Goal: Information Seeking & Learning: Check status

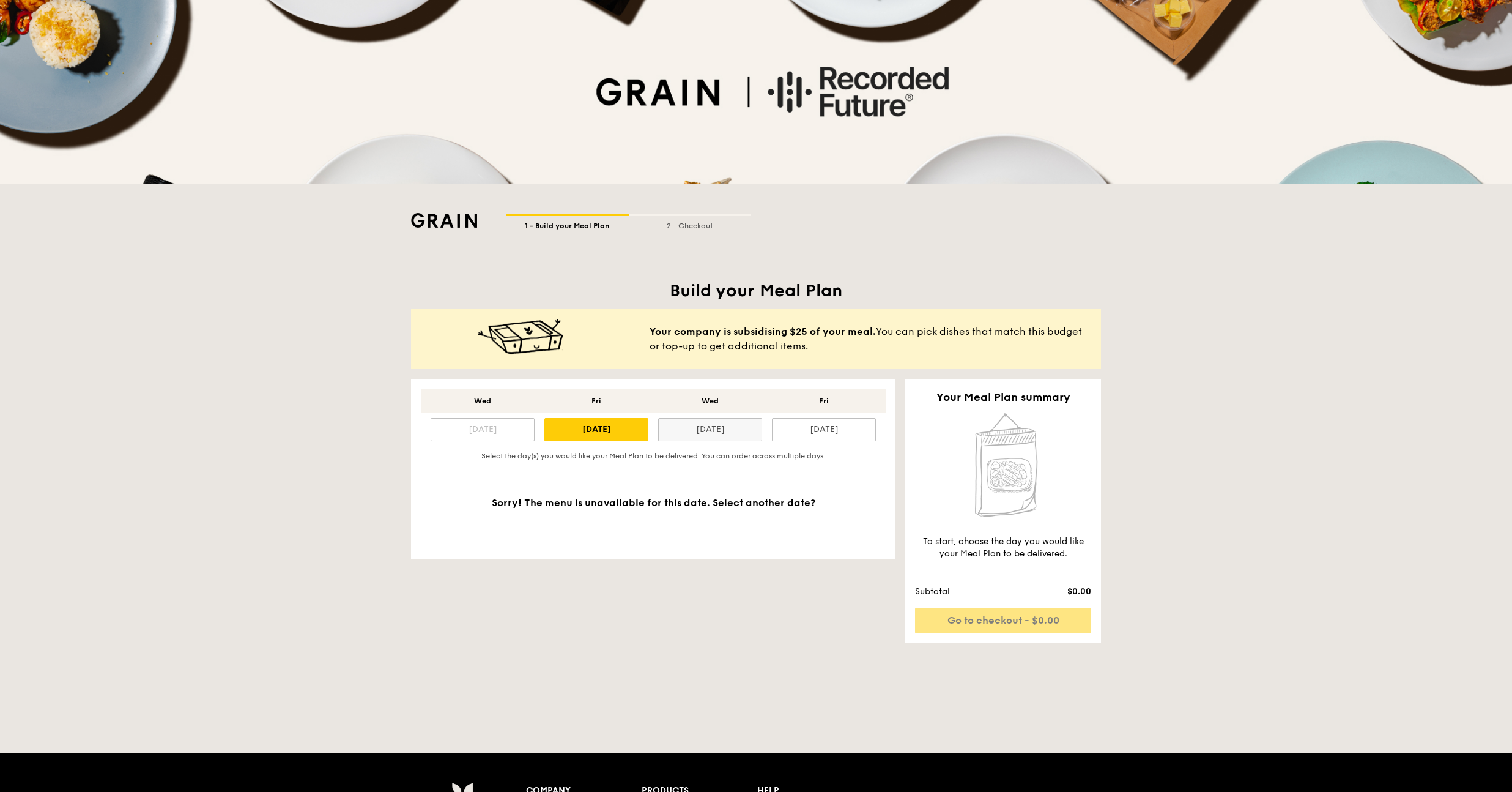
click at [707, 430] on div "[DATE]" at bounding box center [710, 430] width 104 height 24
click at [803, 429] on div "[DATE]" at bounding box center [824, 430] width 104 height 24
click at [709, 428] on div "[DATE]" at bounding box center [710, 430] width 104 height 24
click at [615, 431] on div "[DATE]" at bounding box center [596, 430] width 104 height 24
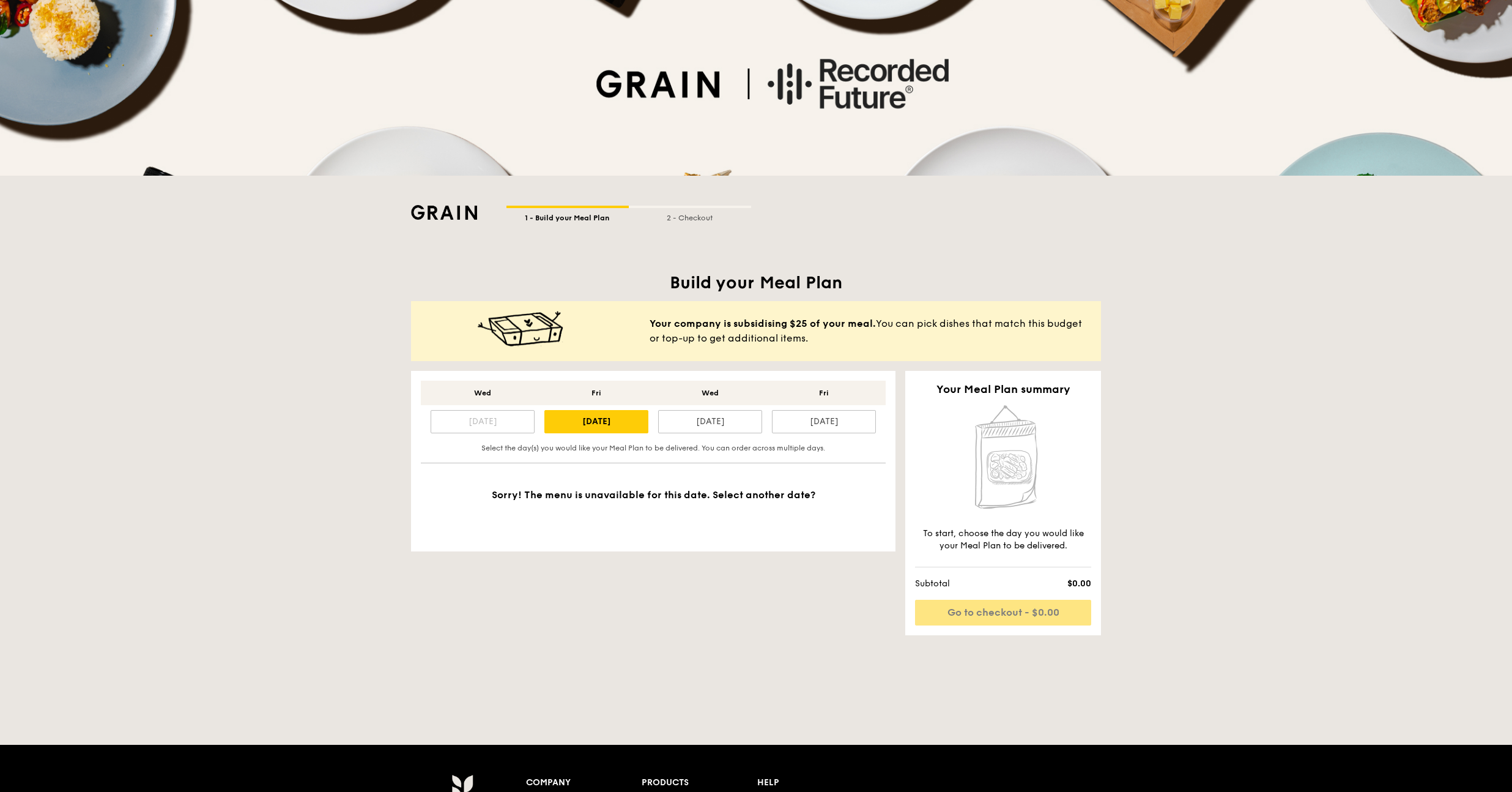
scroll to position [168, 0]
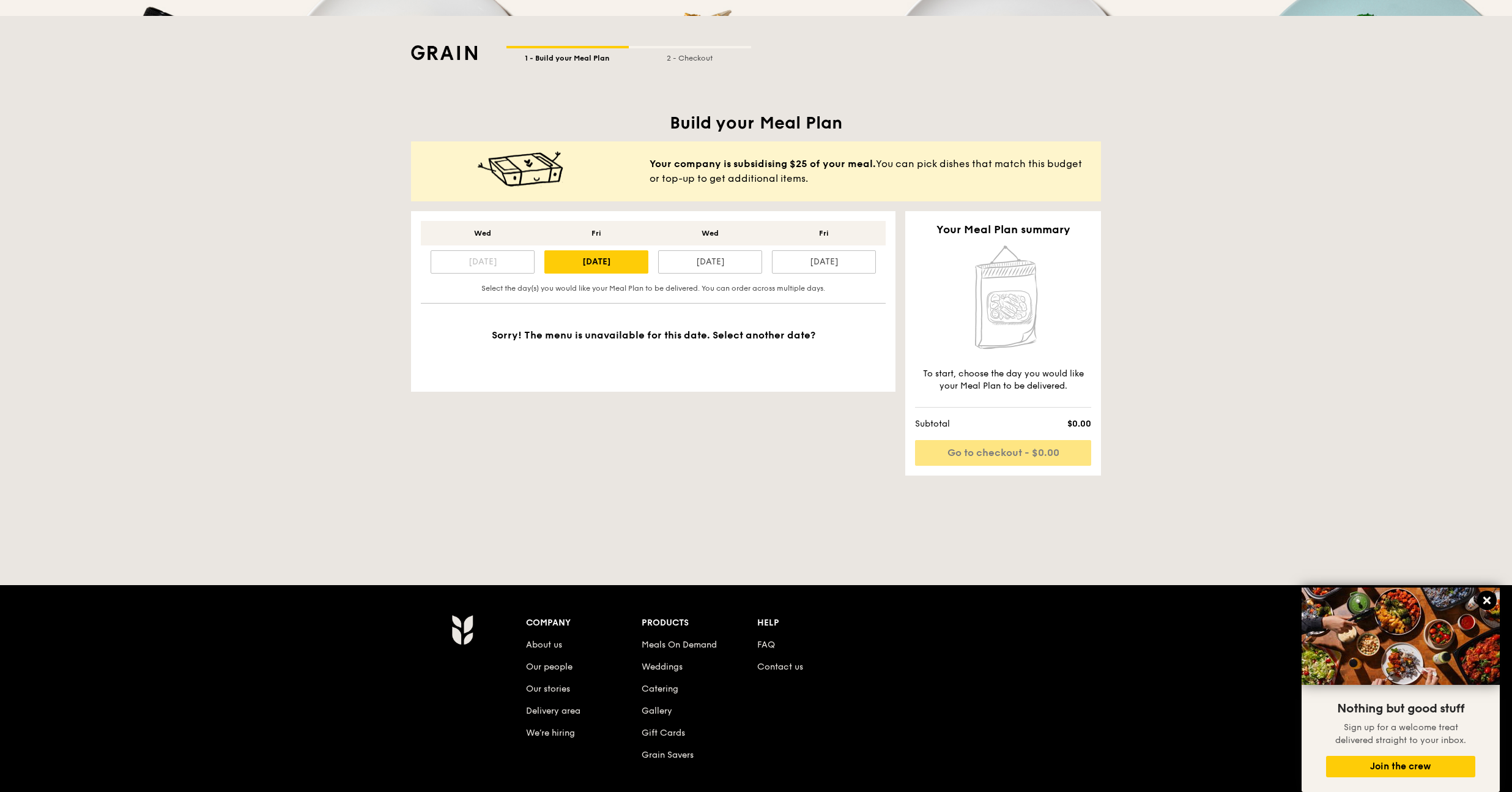
click at [1483, 603] on icon at bounding box center [1487, 600] width 11 height 11
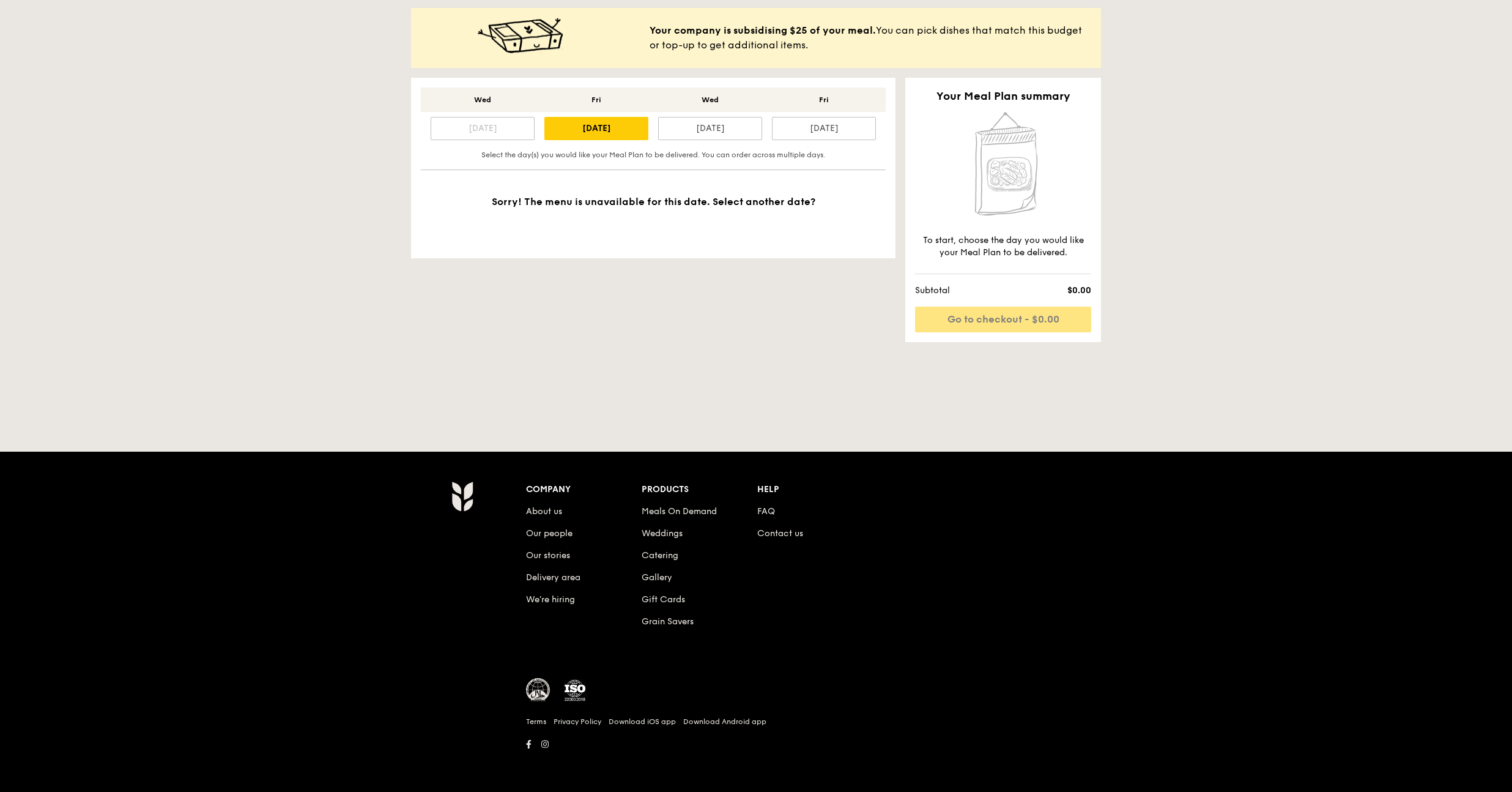
scroll to position [0, 0]
